Goal: Navigation & Orientation: Find specific page/section

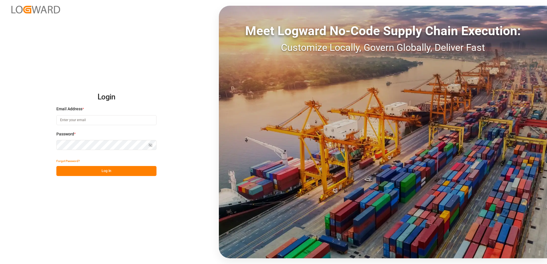
type input "[EMAIL_ADDRESS][DOMAIN_NAME]"
click at [98, 168] on button "Log In" at bounding box center [106, 171] width 100 height 10
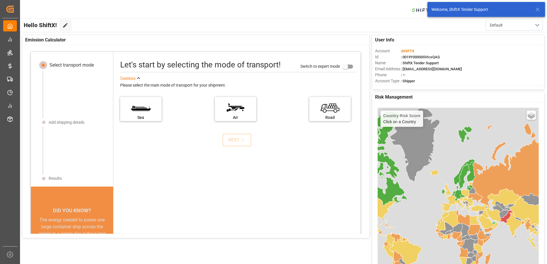
click at [538, 8] on icon at bounding box center [537, 9] width 7 height 7
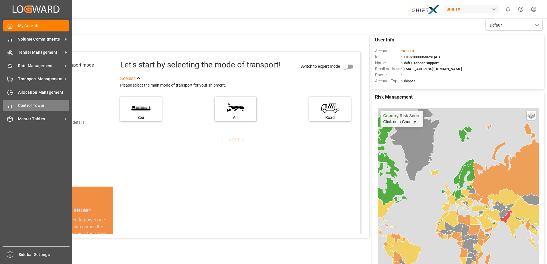
click at [19, 102] on div "Control Tower Control Tower" at bounding box center [36, 105] width 66 height 11
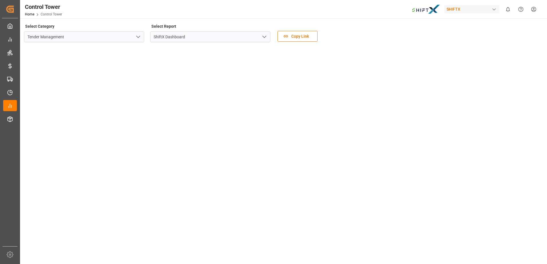
click at [142, 40] on div "Tender Management" at bounding box center [84, 36] width 120 height 11
click at [139, 38] on icon "open menu" at bounding box center [138, 36] width 7 height 7
click at [264, 38] on icon "open menu" at bounding box center [264, 36] width 7 height 7
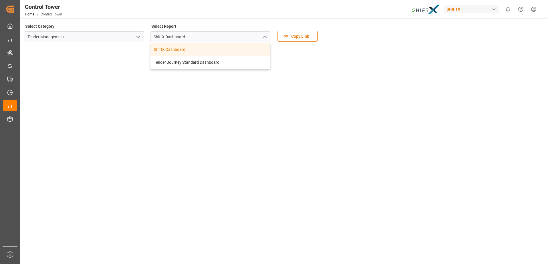
click at [263, 39] on icon "close menu" at bounding box center [264, 36] width 7 height 7
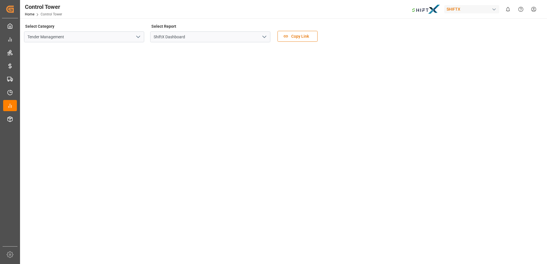
click at [139, 38] on icon "open menu" at bounding box center [138, 36] width 7 height 7
click at [491, 11] on div "SHIFTX" at bounding box center [471, 9] width 55 height 8
click at [446, 38] on span "SHIFTX" at bounding box center [449, 38] width 14 height 6
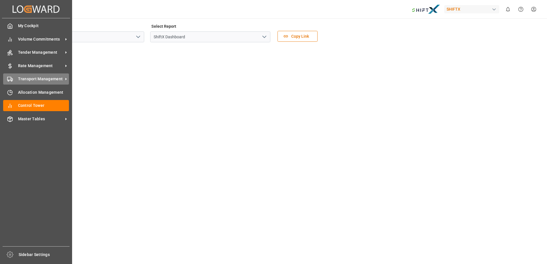
click at [47, 78] on span "Transport Management" at bounding box center [40, 79] width 45 height 6
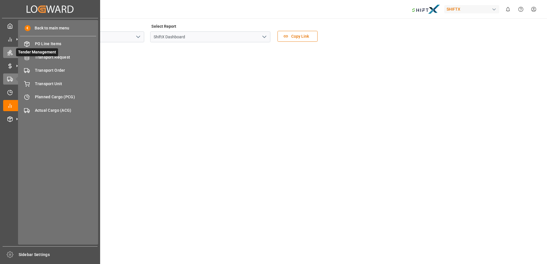
click at [10, 52] on icon at bounding box center [9, 52] width 5 height 5
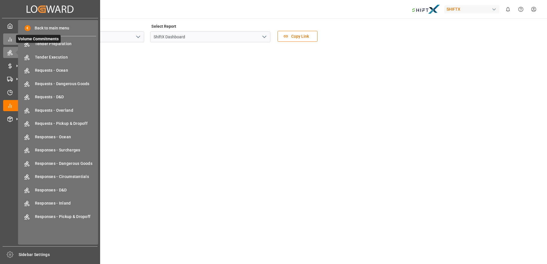
click at [10, 44] on div "Volume Commitments Volume Commitments" at bounding box center [50, 38] width 94 height 11
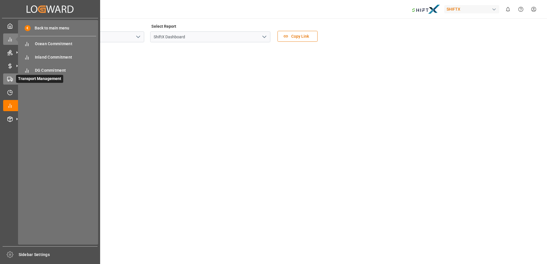
click at [13, 81] on div "Transport Management Transport Management" at bounding box center [50, 78] width 94 height 11
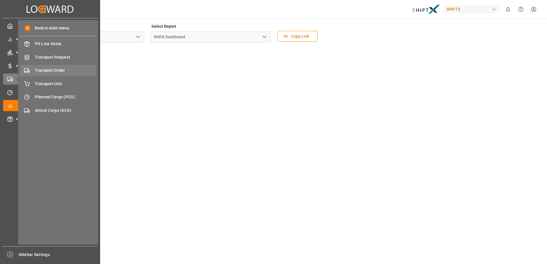
click at [52, 69] on span "Transport Order" at bounding box center [65, 70] width 61 height 6
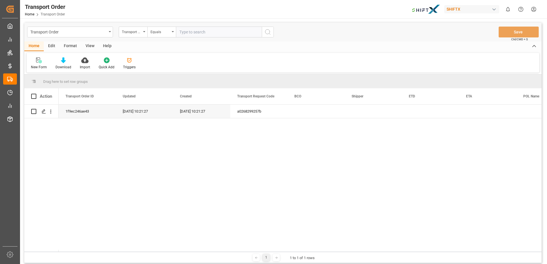
click at [273, 236] on div "1f9ec246ae43 [DATE] 10:21:27 [DATE] 10:21:27 a0268299257b" at bounding box center [300, 178] width 483 height 147
click at [407, 154] on div "1f9ec246ae43 [DATE] 10:21:27 [DATE] 10:21:27 a0268299257b" at bounding box center [300, 178] width 483 height 147
